Goal: Task Accomplishment & Management: Manage account settings

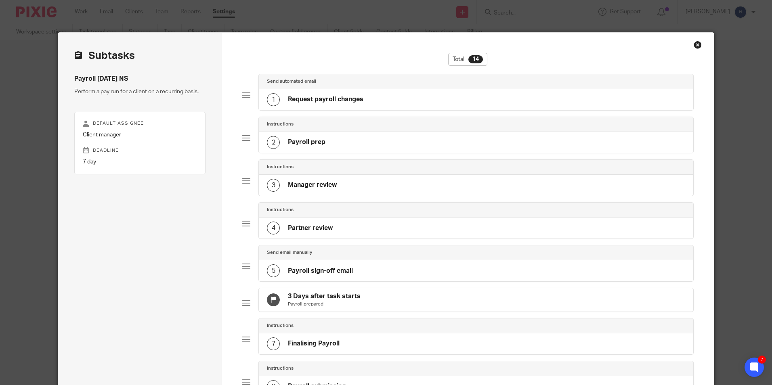
click at [693, 47] on div "Close this dialog window" at bounding box center [697, 45] width 8 height 8
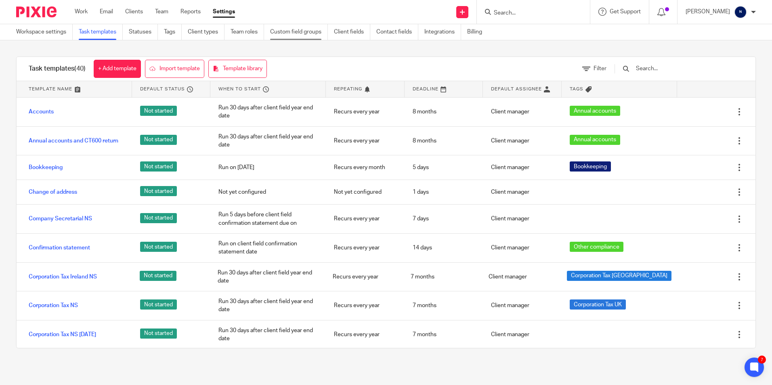
click at [308, 27] on link "Custom field groups" at bounding box center [299, 32] width 58 height 16
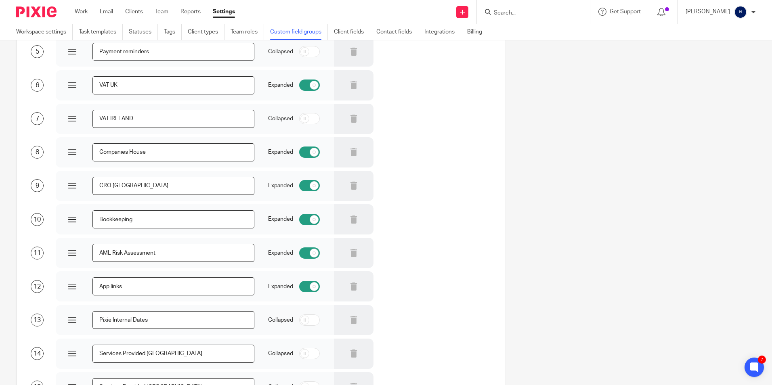
scroll to position [242, 0]
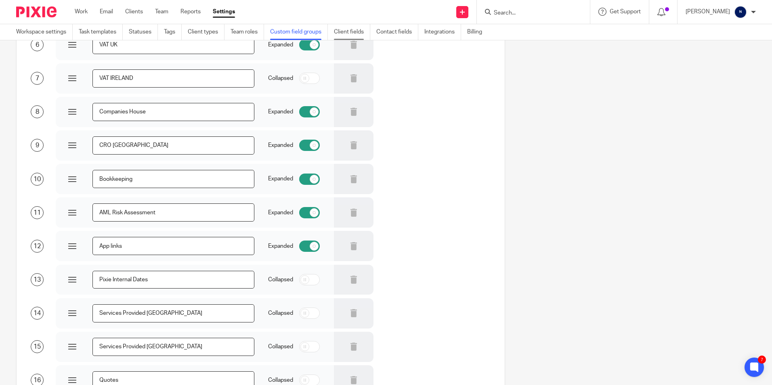
click at [344, 31] on link "Client fields" at bounding box center [352, 32] width 36 height 16
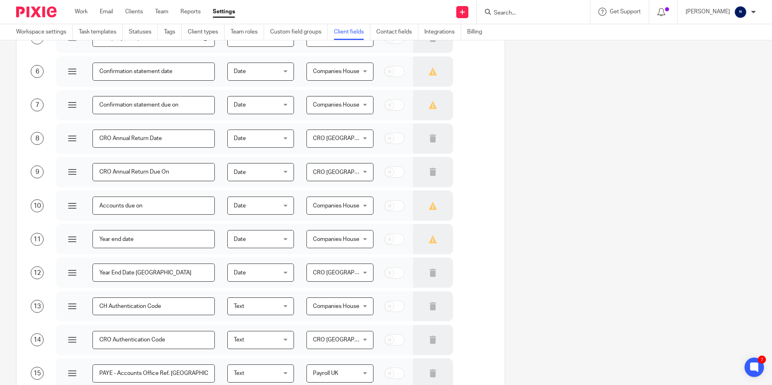
scroll to position [242, 0]
